Goal: Task Accomplishment & Management: Manage account settings

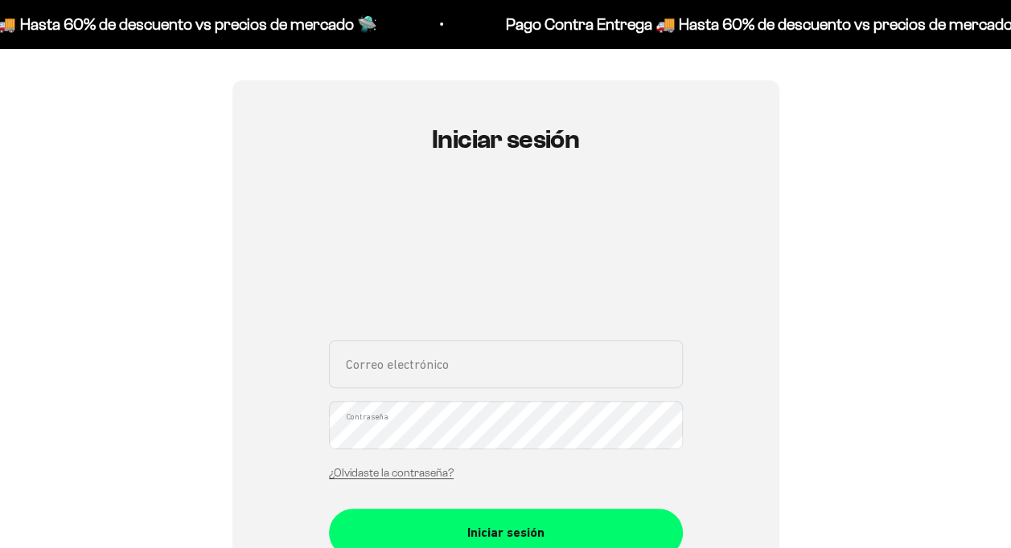
scroll to position [241, 0]
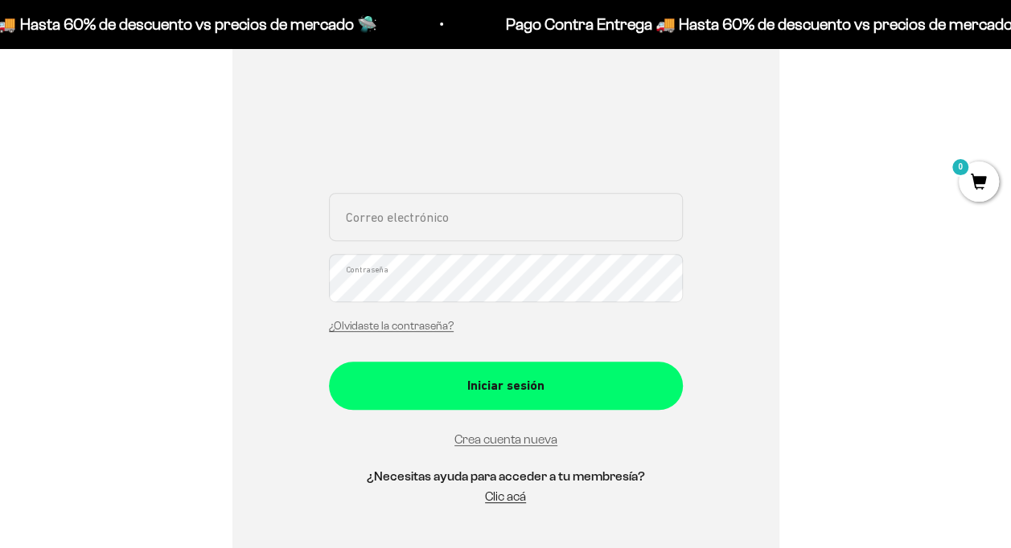
click at [393, 227] on input "Correo electrónico" at bounding box center [506, 217] width 354 height 48
type input "[EMAIL_ADDRESS][DOMAIN_NAME]"
click at [329, 362] on button "Iniciar sesión" at bounding box center [506, 386] width 354 height 48
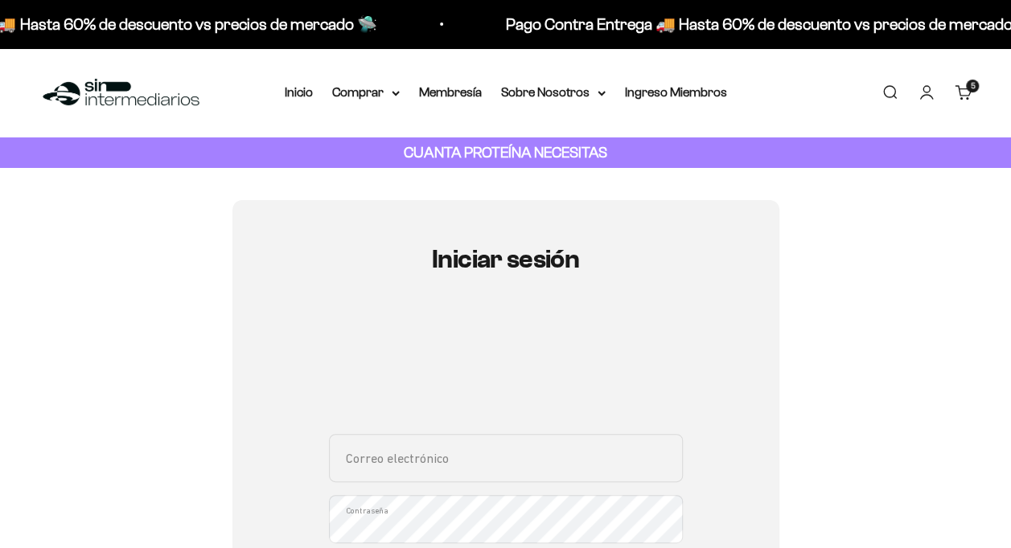
scroll to position [161, 0]
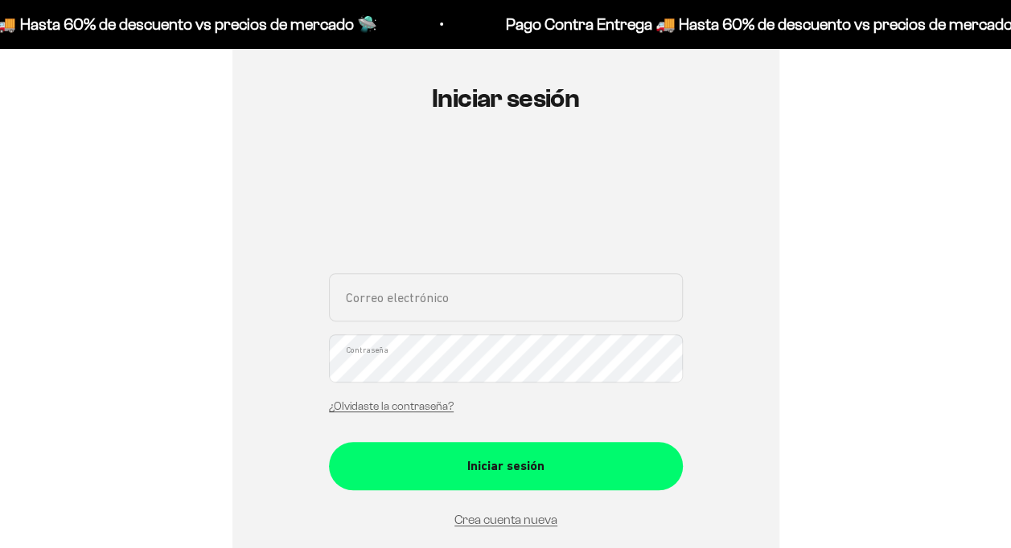
click at [451, 314] on input "Correo electrónico" at bounding box center [506, 297] width 354 height 48
type input "[EMAIL_ADDRESS][DOMAIN_NAME]"
click at [329, 442] on button "Iniciar sesión" at bounding box center [506, 466] width 354 height 48
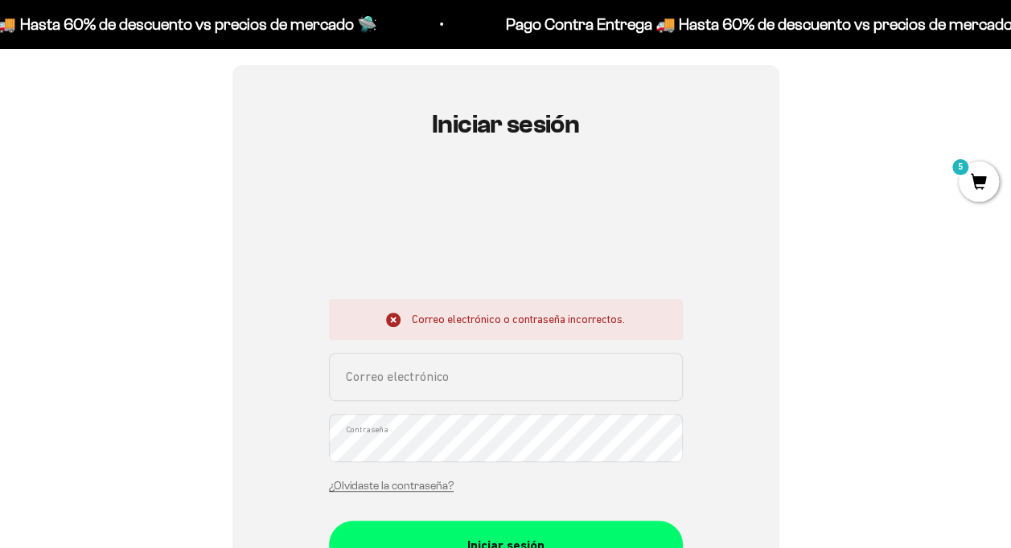
scroll to position [161, 0]
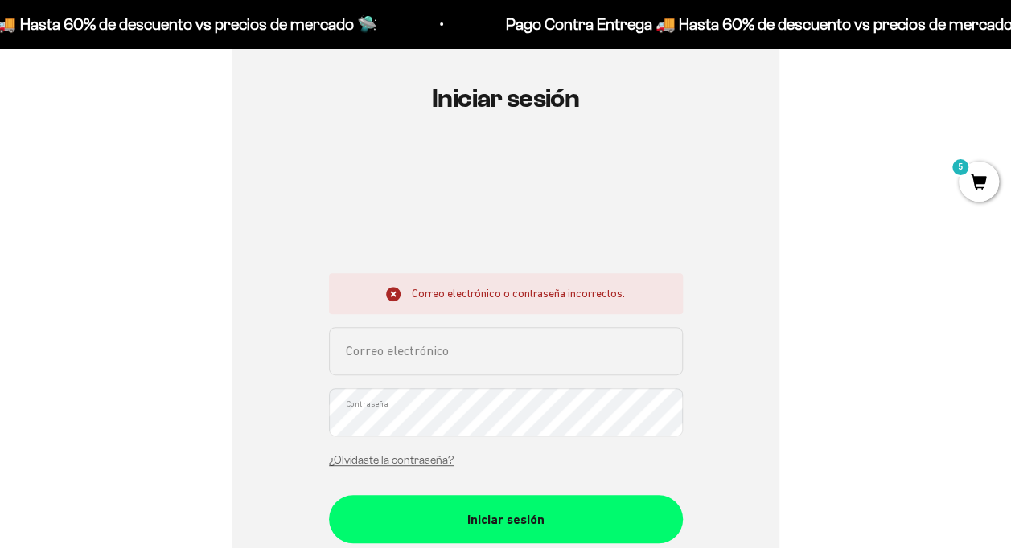
click at [494, 357] on input "Correo electrónico" at bounding box center [506, 351] width 354 height 48
type input "[EMAIL_ADDRESS][DOMAIN_NAME]"
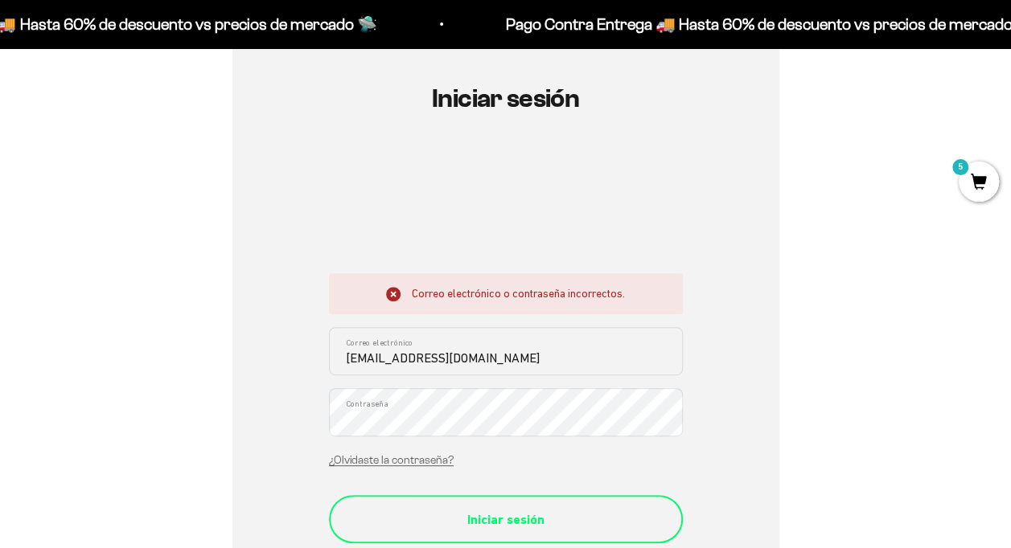
click at [491, 519] on div "Iniciar sesión" at bounding box center [505, 520] width 289 height 21
